Goal: Task Accomplishment & Management: Complete application form

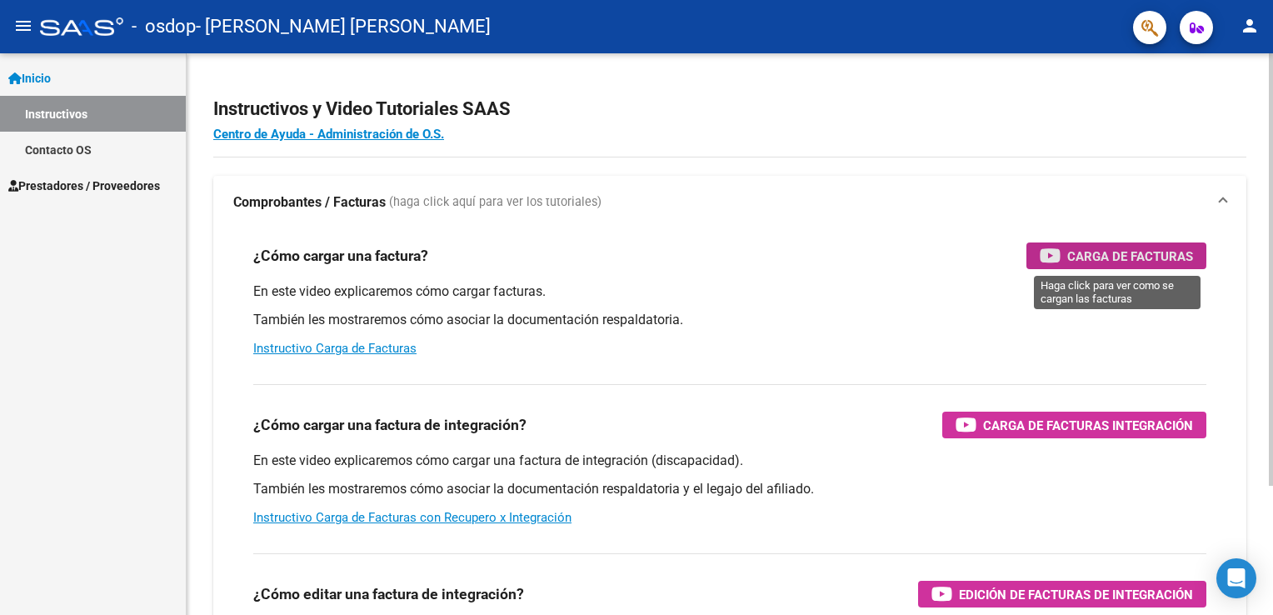
click at [1104, 247] on span "Carga de Facturas" at bounding box center [1130, 256] width 126 height 21
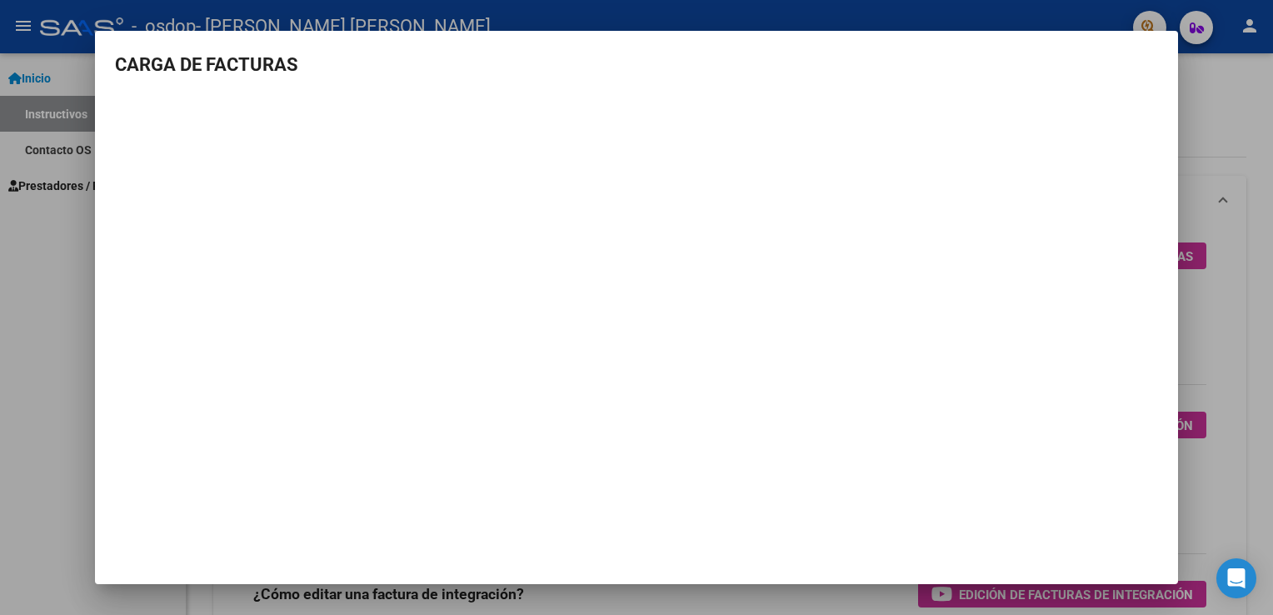
click at [504, 67] on h3 "CARGA DE FACTURAS" at bounding box center [636, 64] width 1043 height 27
click at [1063, 68] on h3 "CARGA DE FACTURAS" at bounding box center [636, 64] width 1043 height 27
click at [205, 53] on h3 "CARGA DE FACTURAS" at bounding box center [636, 64] width 1043 height 27
click at [1123, 527] on mat-dialog-container "CARGA DE FACTURAS" at bounding box center [636, 307] width 1083 height 553
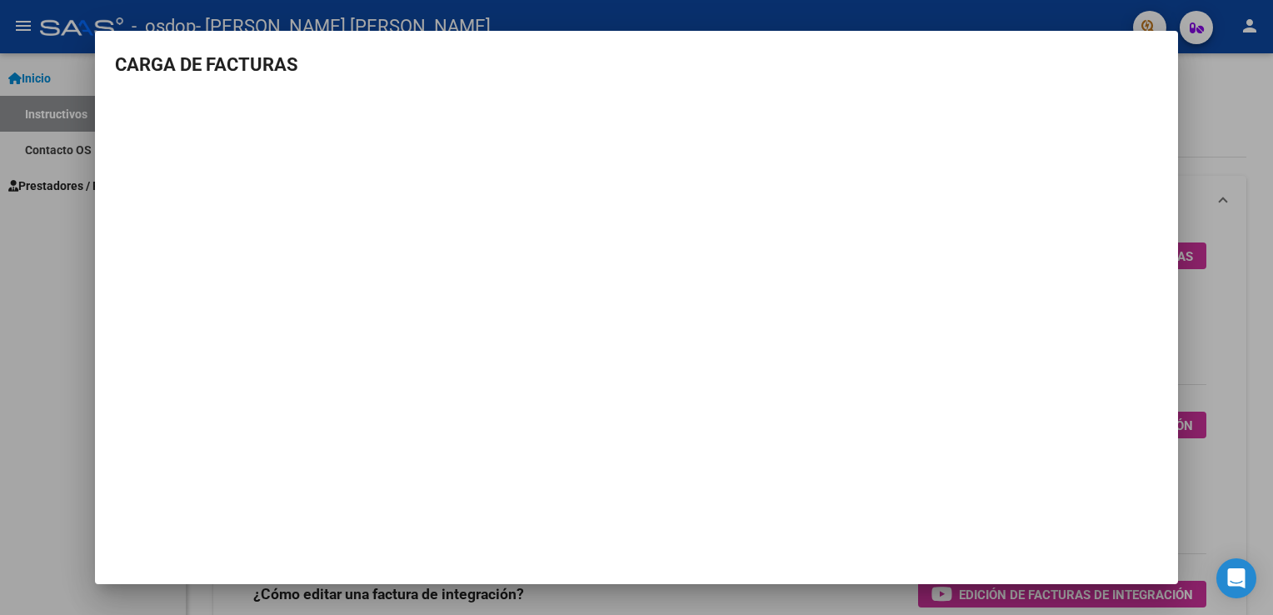
click at [1123, 527] on mat-dialog-container "CARGA DE FACTURAS" at bounding box center [636, 307] width 1083 height 553
drag, startPoint x: 1123, startPoint y: 527, endPoint x: 1276, endPoint y: 35, distance: 514.7
click at [1272, 35] on html "menu - osdop - [PERSON_NAME] [PERSON_NAME] person Inicio Instructivos Contacto …" at bounding box center [636, 307] width 1273 height 615
click at [1229, 80] on div at bounding box center [636, 307] width 1273 height 615
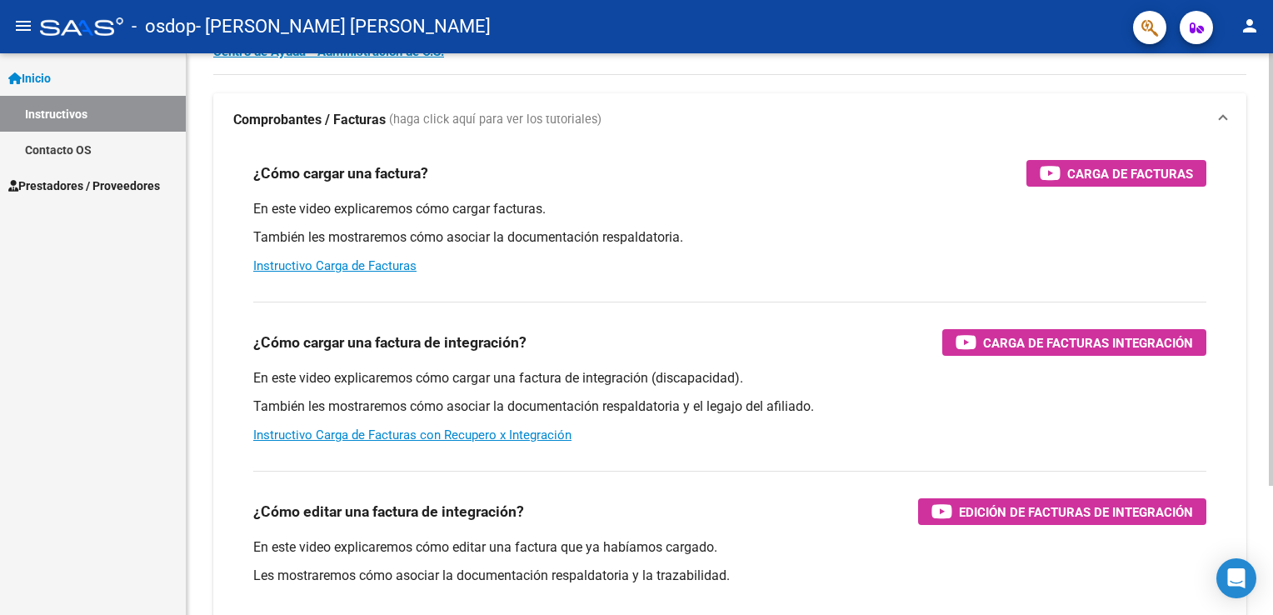
scroll to position [35, 0]
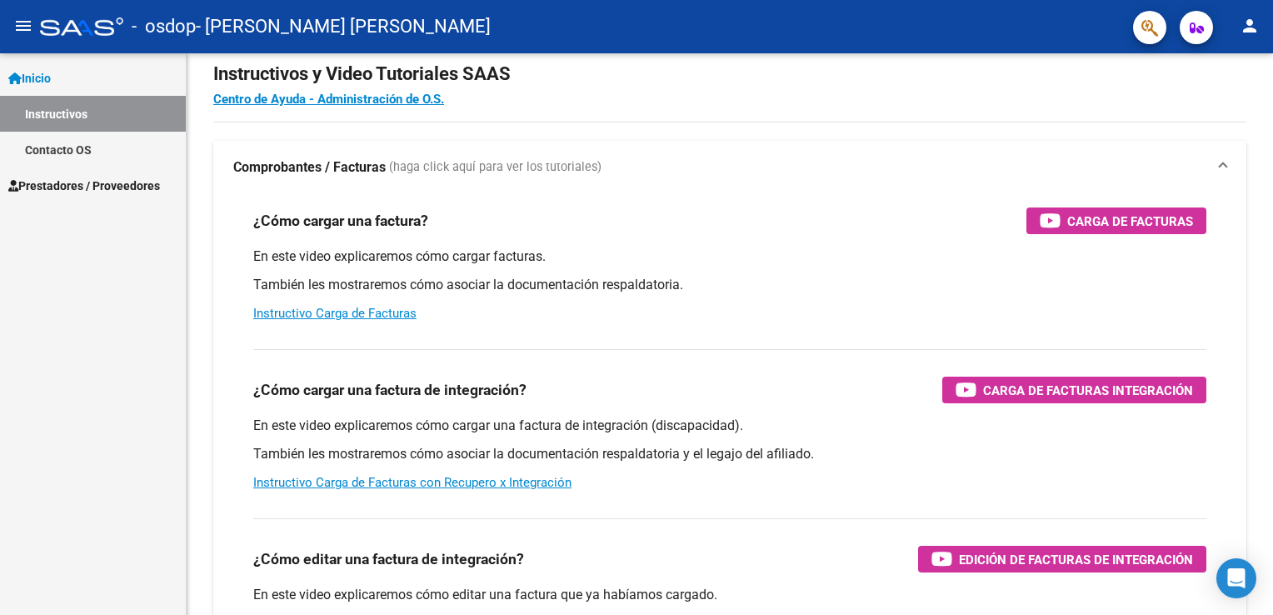
click at [97, 189] on span "Prestadores / Proveedores" at bounding box center [84, 186] width 152 height 18
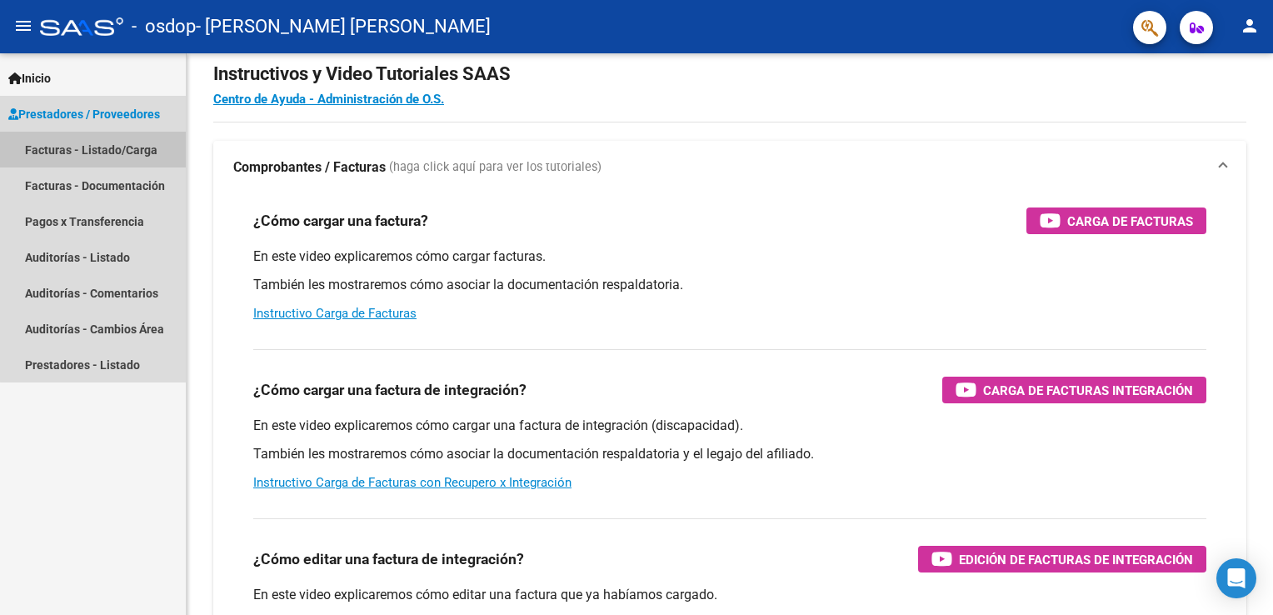
click at [122, 148] on link "Facturas - Listado/Carga" at bounding box center [93, 150] width 186 height 36
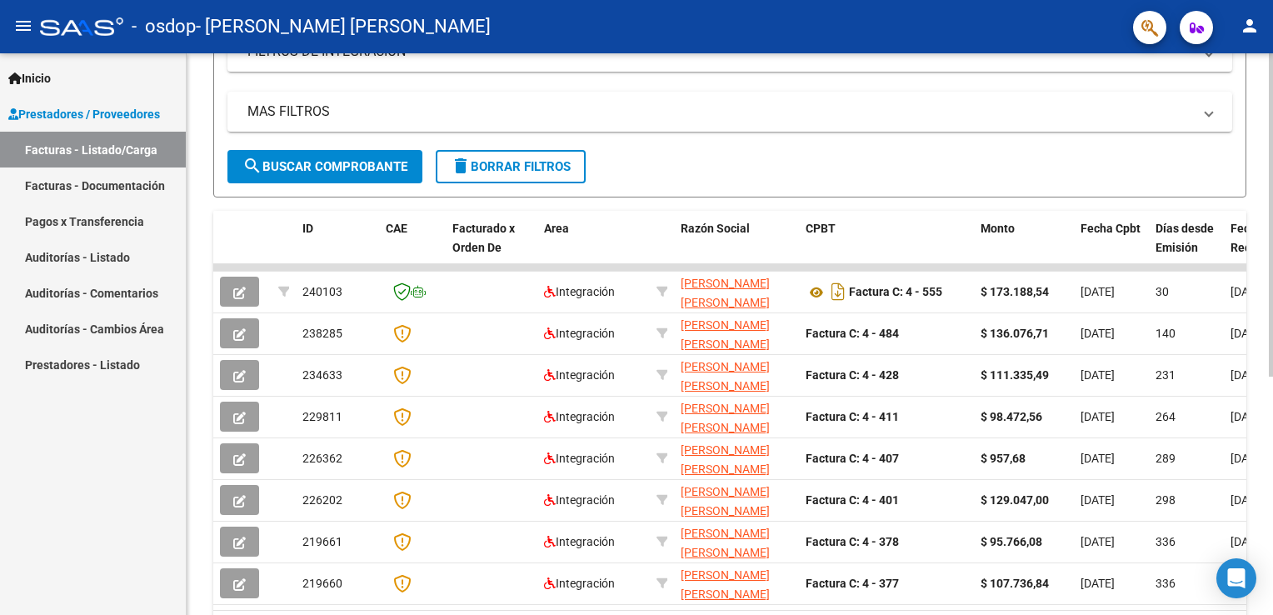
scroll to position [326, 0]
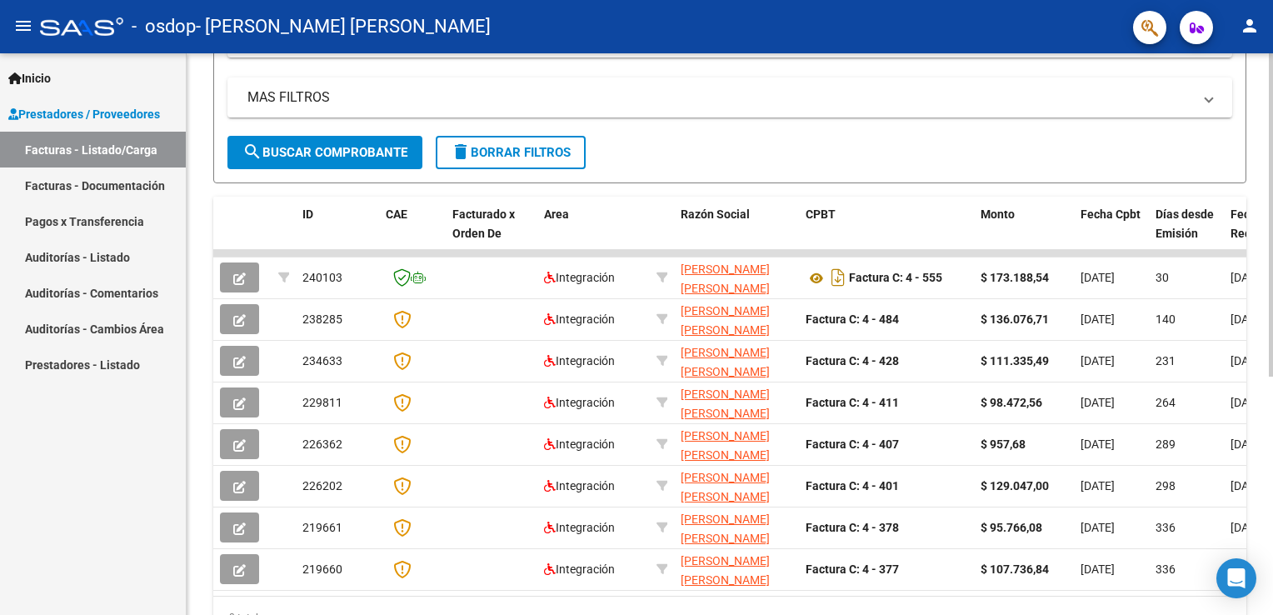
click at [1272, 401] on html "menu - osdop - [PERSON_NAME] [PERSON_NAME] person Inicio Instructivos Contacto …" at bounding box center [636, 307] width 1273 height 615
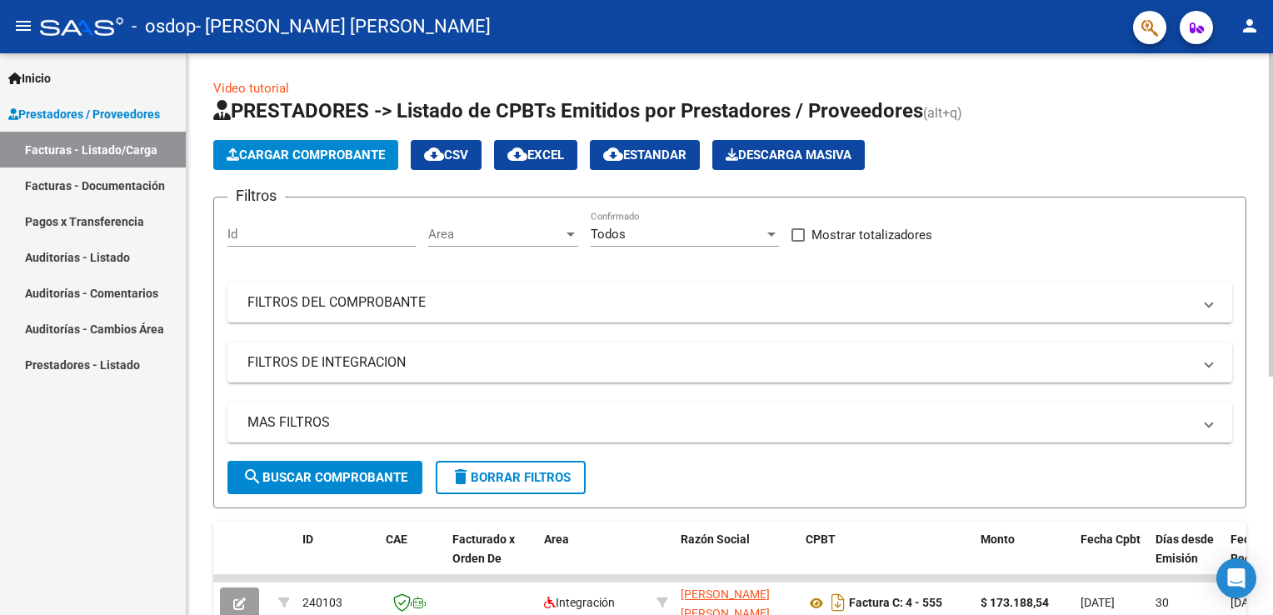
scroll to position [0, 0]
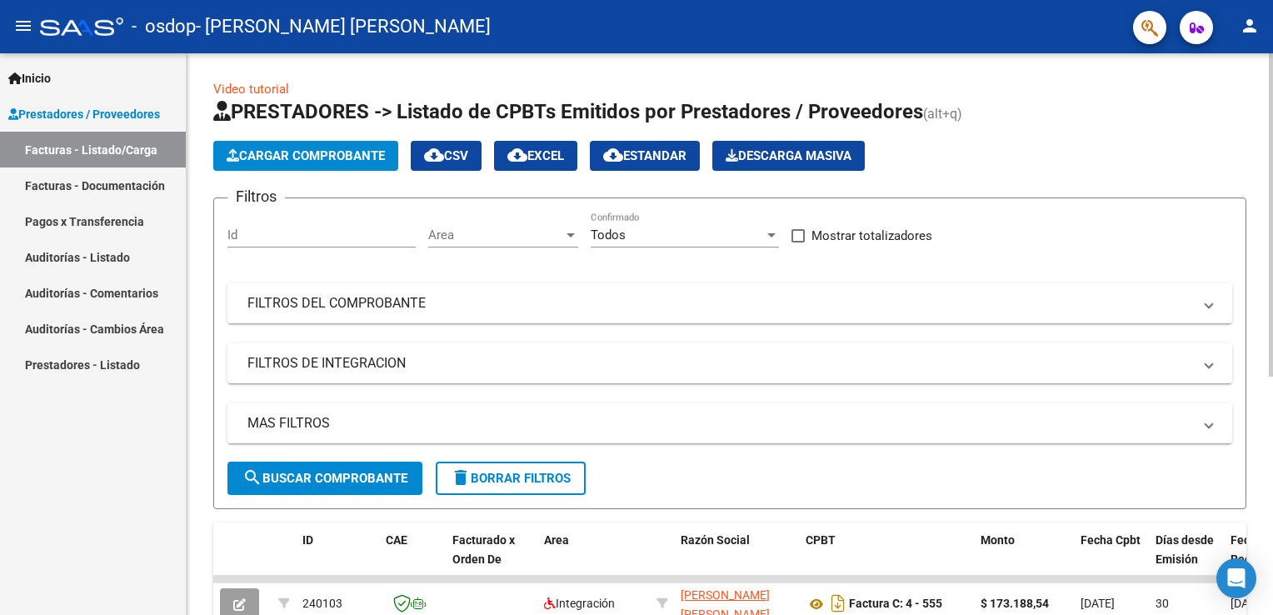
click at [1272, 105] on html "menu - osdop - [PERSON_NAME] [PERSON_NAME] person Inicio Instructivos Contacto …" at bounding box center [636, 307] width 1273 height 615
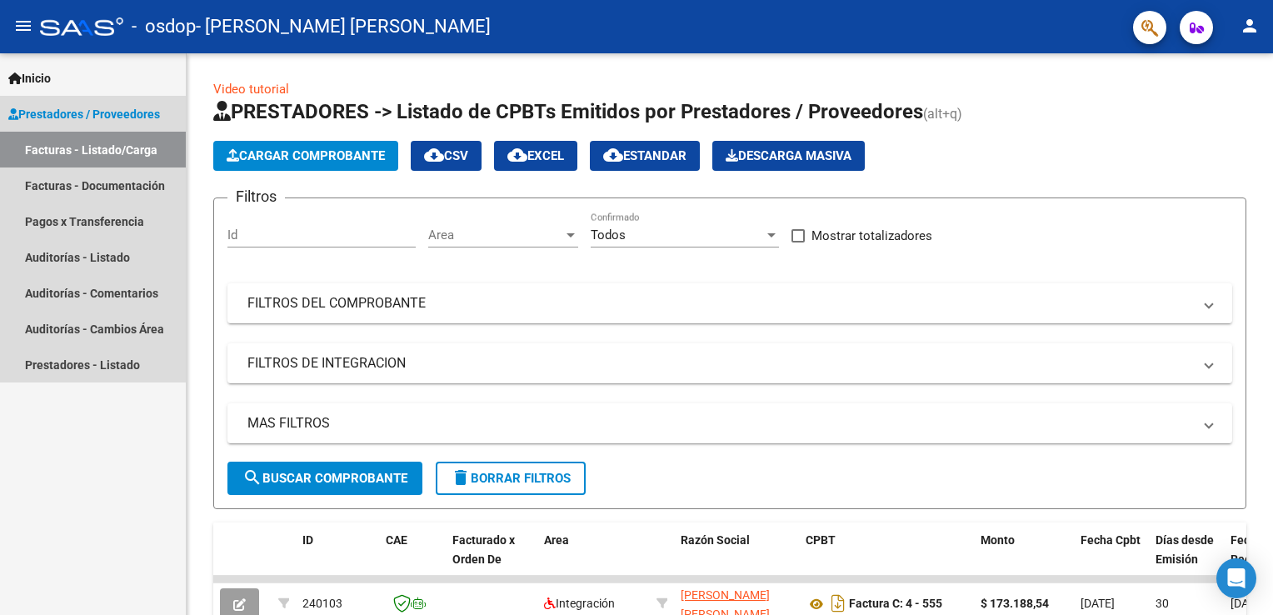
click at [112, 151] on link "Facturas - Listado/Carga" at bounding box center [93, 150] width 186 height 36
click at [62, 111] on span "Prestadores / Proveedores" at bounding box center [84, 114] width 152 height 18
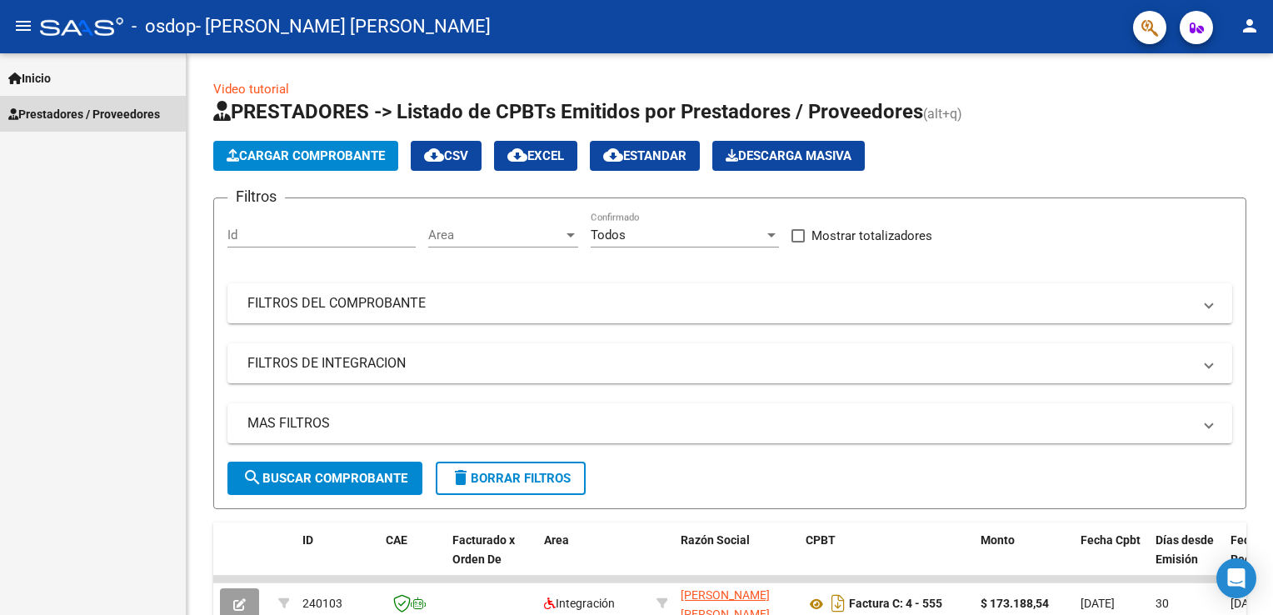
click at [62, 111] on span "Prestadores / Proveedores" at bounding box center [84, 114] width 152 height 18
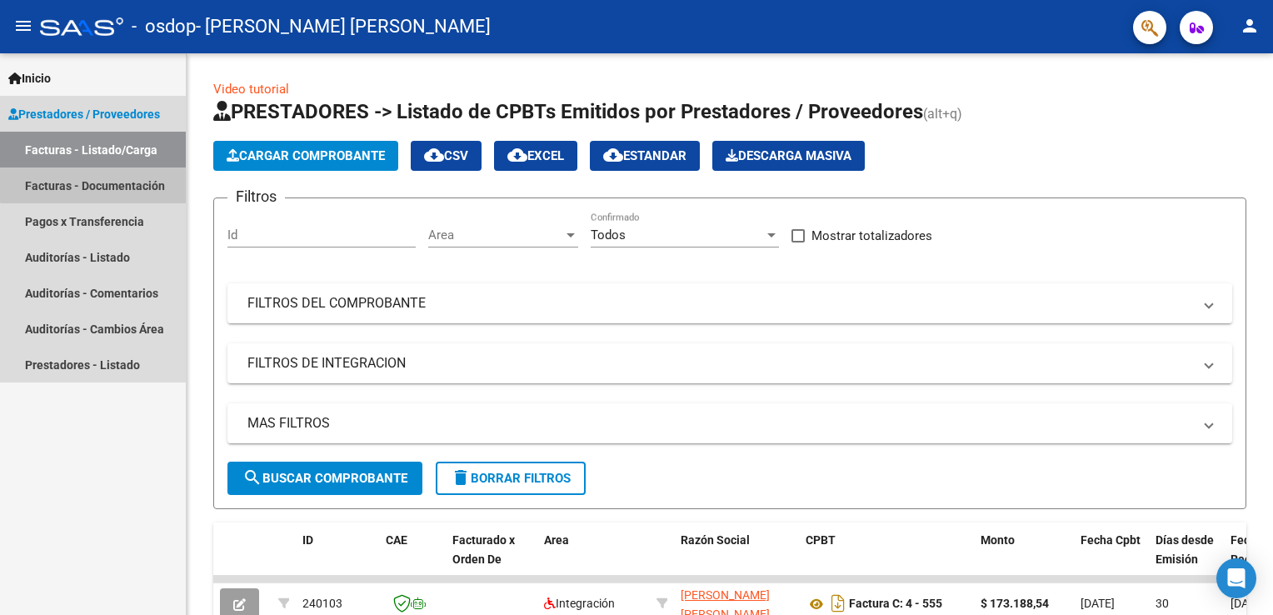
click at [110, 182] on link "Facturas - Documentación" at bounding box center [93, 185] width 186 height 36
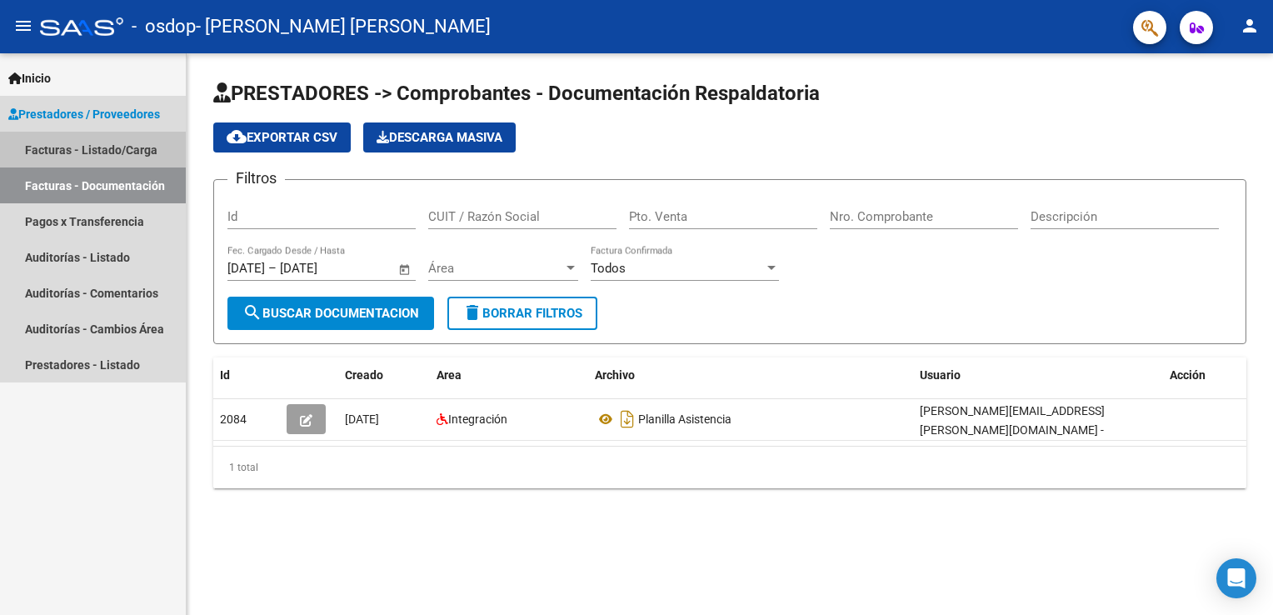
click at [126, 155] on link "Facturas - Listado/Carga" at bounding box center [93, 150] width 186 height 36
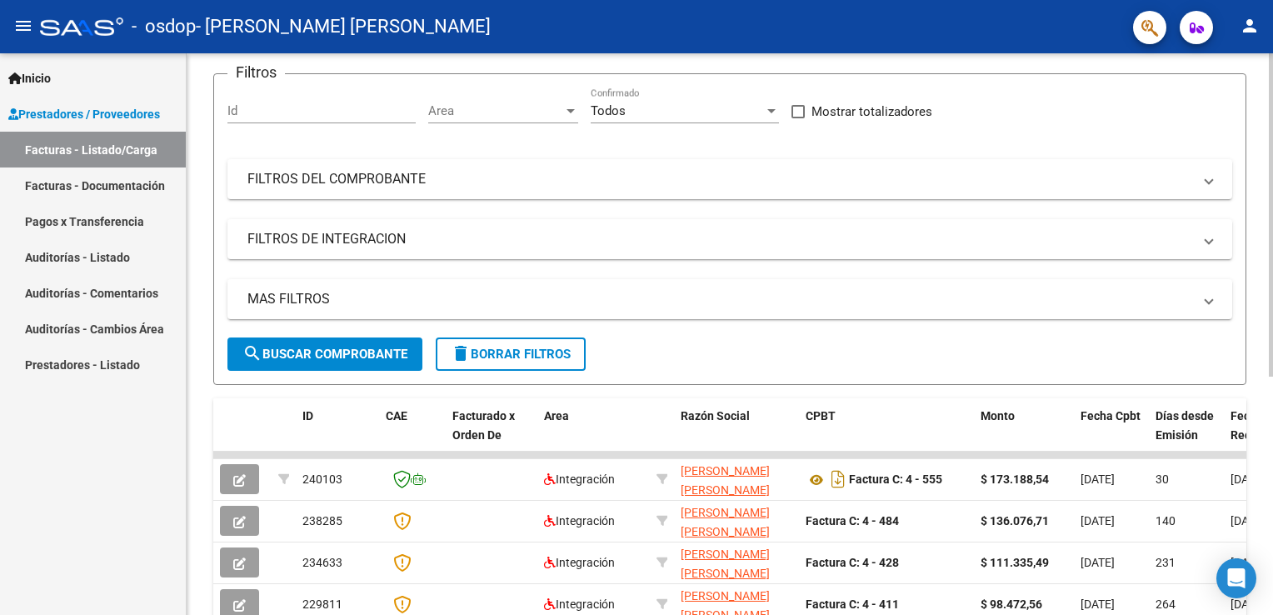
scroll to position [122, 0]
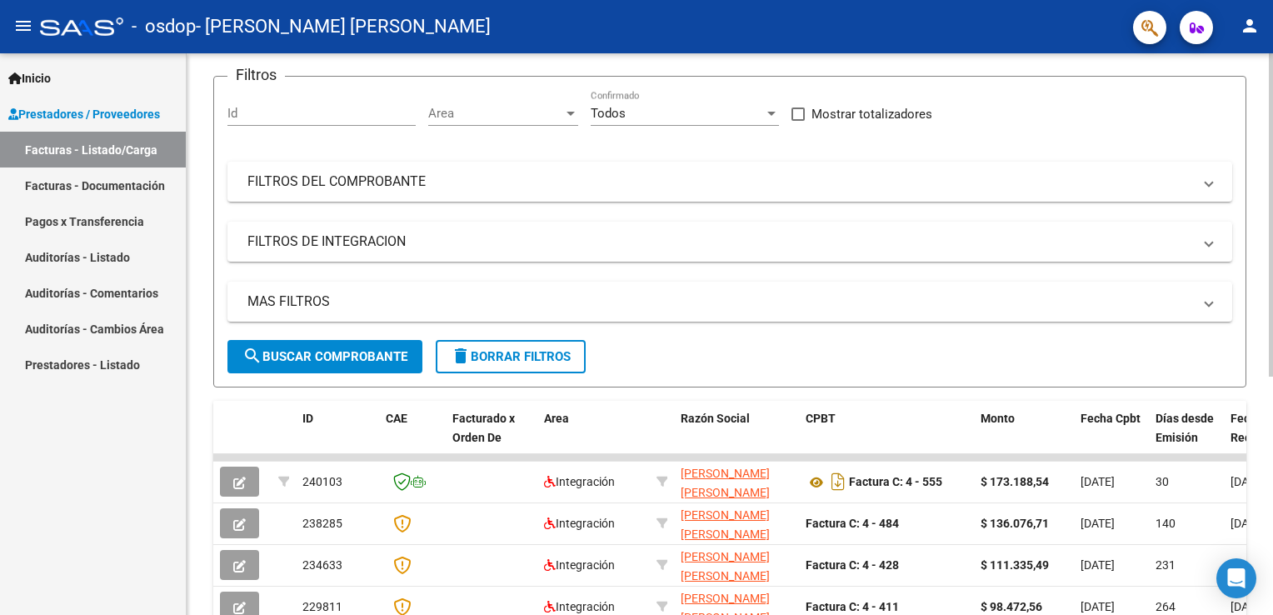
click at [1272, 297] on html "menu - osdop - [PERSON_NAME] [PERSON_NAME] person Inicio Instructivos Contacto …" at bounding box center [636, 307] width 1273 height 615
click at [347, 352] on span "search Buscar Comprobante" at bounding box center [324, 356] width 165 height 15
drag, startPoint x: 1272, startPoint y: 44, endPoint x: 1276, endPoint y: -50, distance: 94.2
click at [1272, 0] on html "menu - osdop - [PERSON_NAME] [PERSON_NAME] person Inicio Instructivos Contacto …" at bounding box center [636, 307] width 1273 height 615
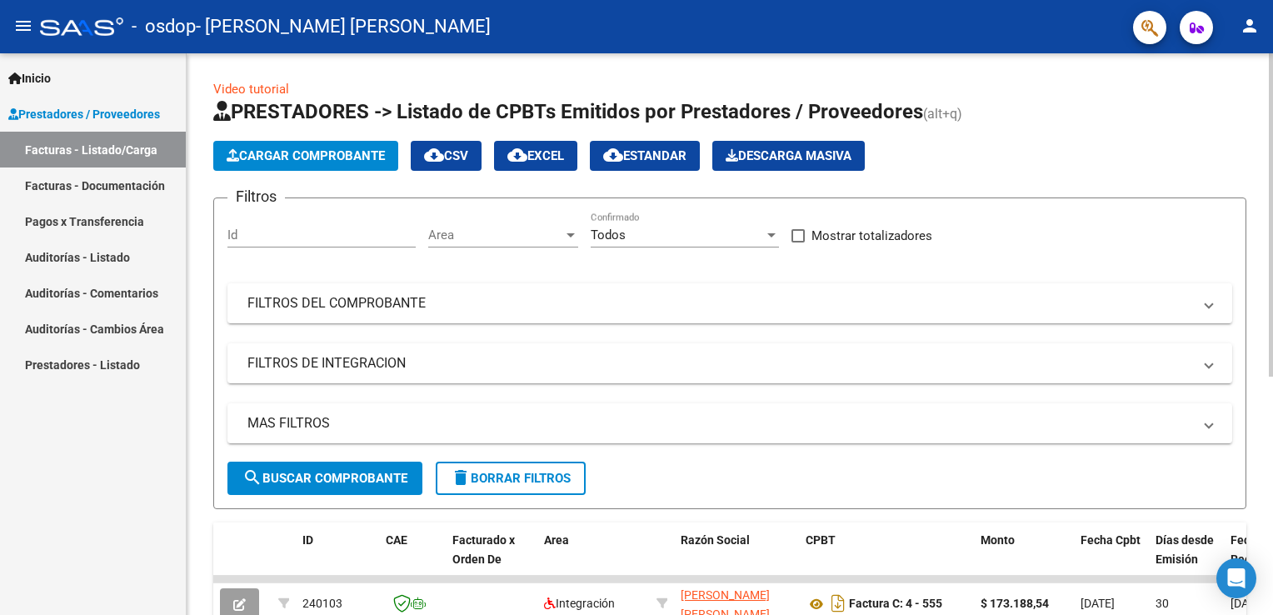
click at [1272, 0] on html "menu - osdop - [PERSON_NAME] [PERSON_NAME] person Inicio Instructivos Contacto …" at bounding box center [636, 307] width 1273 height 615
drag, startPoint x: 393, startPoint y: 185, endPoint x: 671, endPoint y: 565, distance: 470.4
click at [671, 565] on div "Video tutorial PRESTADORES -> Listado de CPBTs Emitidos por Prestadores / Prove…" at bounding box center [729, 522] width 1033 height 884
click at [1034, 155] on div "Cargar Comprobante cloud_download CSV cloud_download EXCEL cloud_download Estan…" at bounding box center [729, 156] width 1033 height 30
click at [350, 157] on span "Cargar Comprobante" at bounding box center [306, 155] width 158 height 15
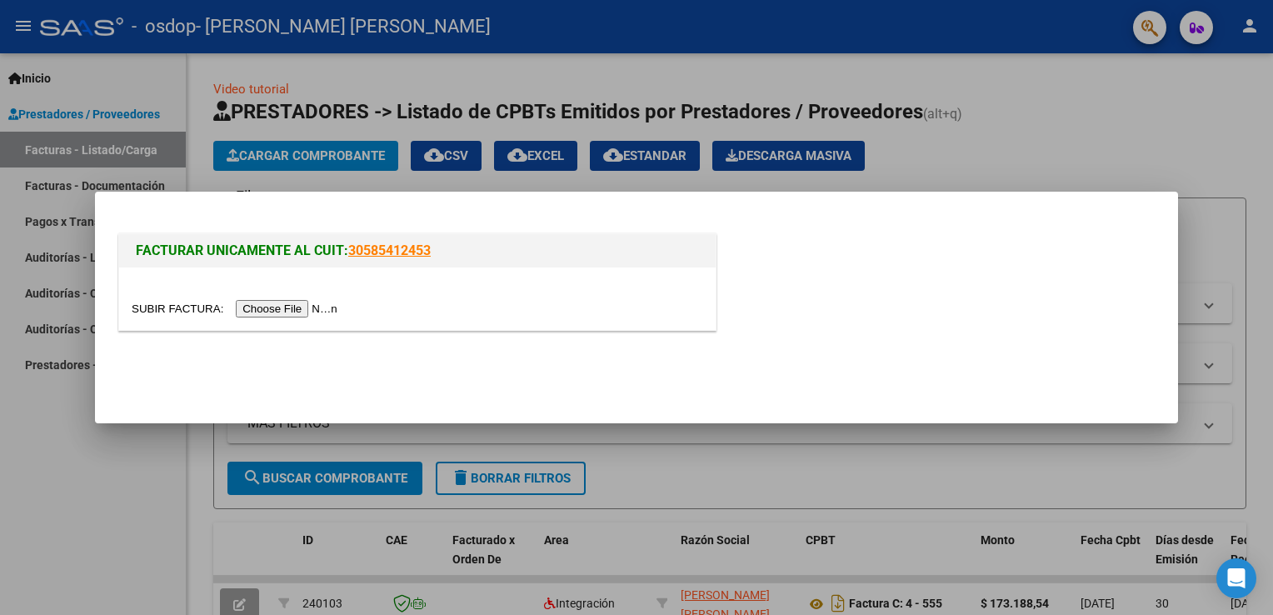
click at [1080, 85] on div at bounding box center [636, 307] width 1273 height 615
